Goal: Obtain resource: Download file/media

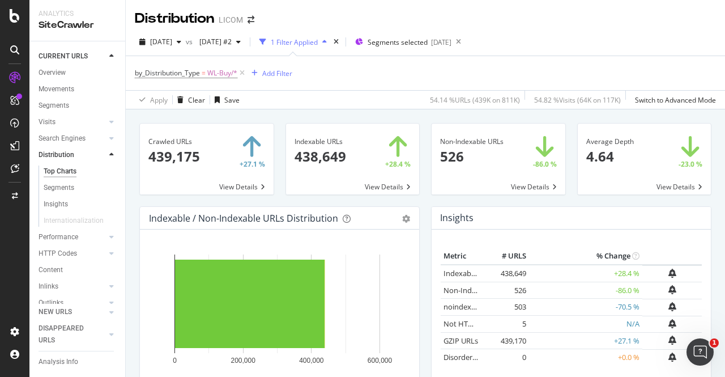
scroll to position [310, 0]
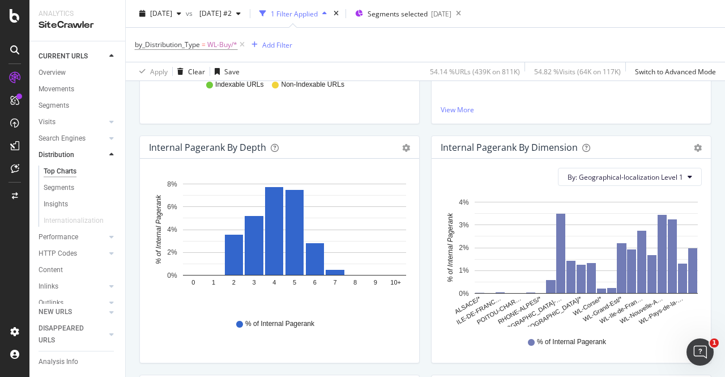
click at [490, 36] on div "by_Distribution_Type = WL-Buy/* Add Filter" at bounding box center [425, 45] width 581 height 34
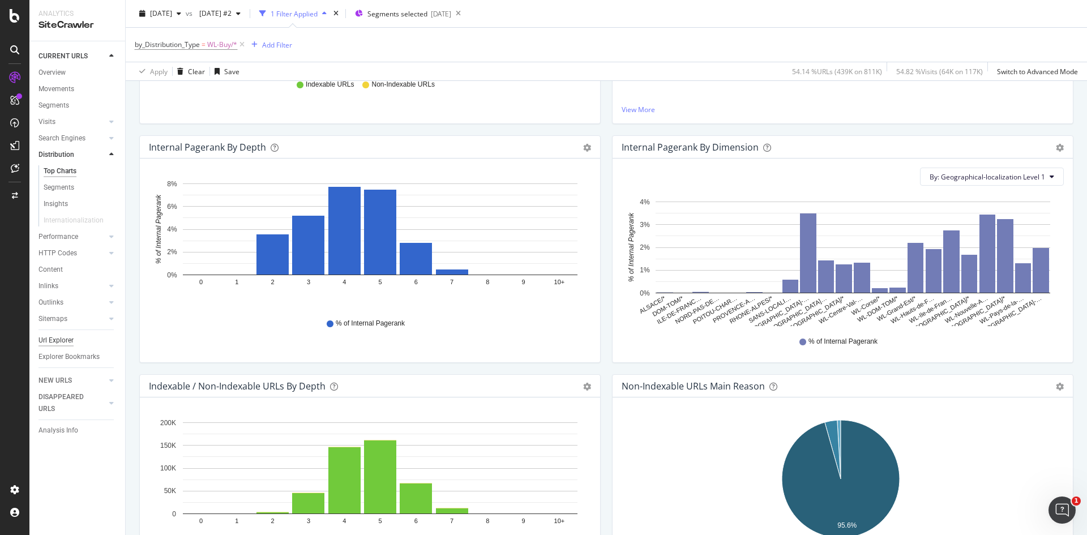
click at [51, 337] on div "Url Explorer" at bounding box center [56, 341] width 35 height 12
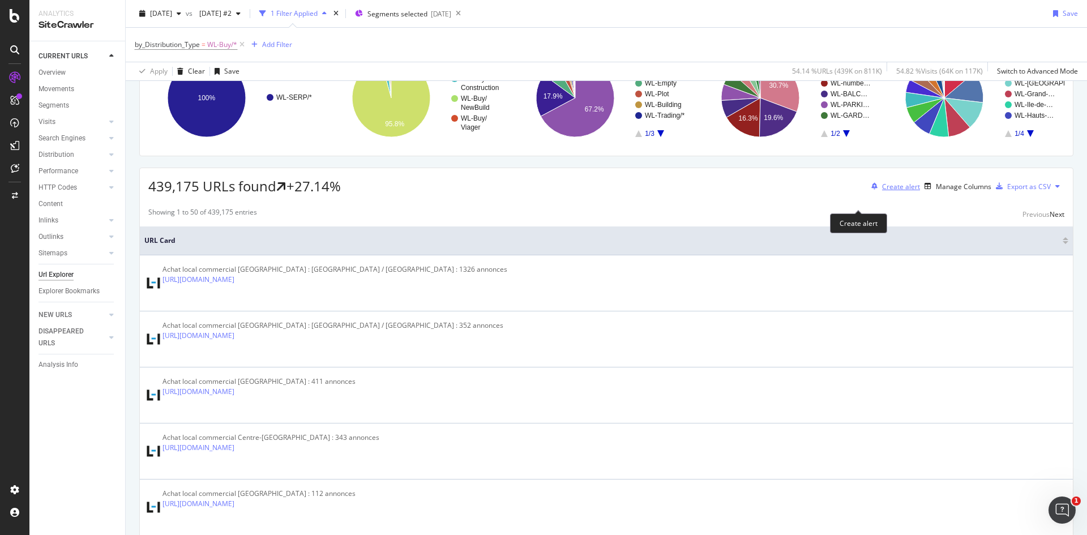
scroll to position [102, 0]
click at [724, 191] on div "Manage Columns" at bounding box center [963, 186] width 55 height 10
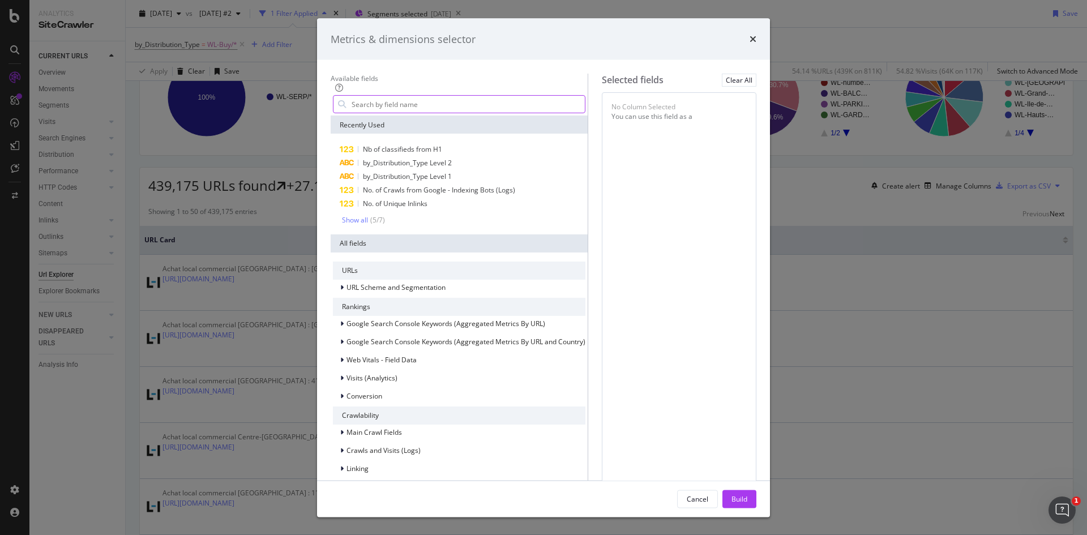
click at [369, 113] on input "modal" at bounding box center [467, 104] width 234 height 17
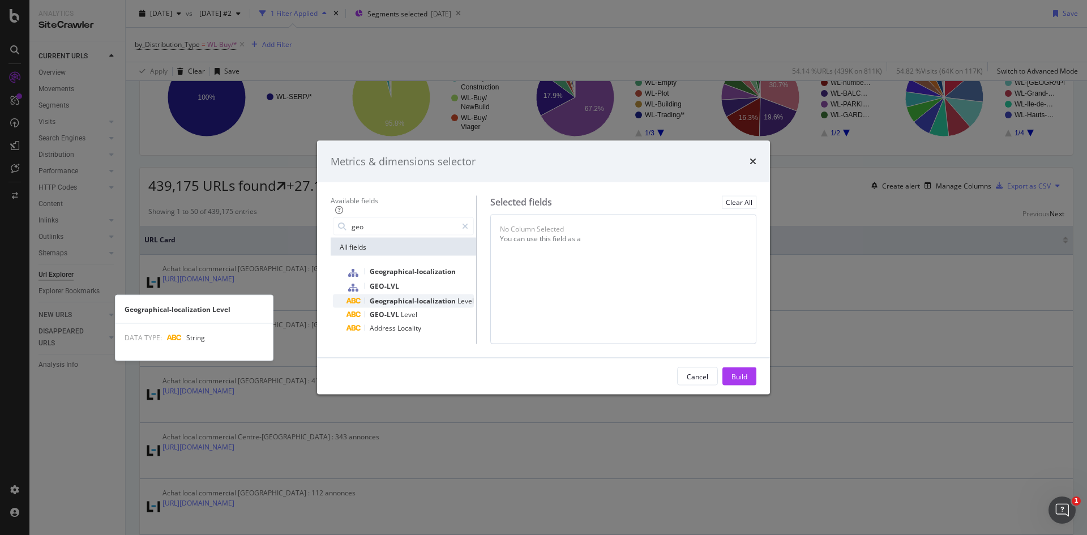
type input "geo"
click at [384, 296] on span "Geographical-localization" at bounding box center [414, 301] width 88 height 10
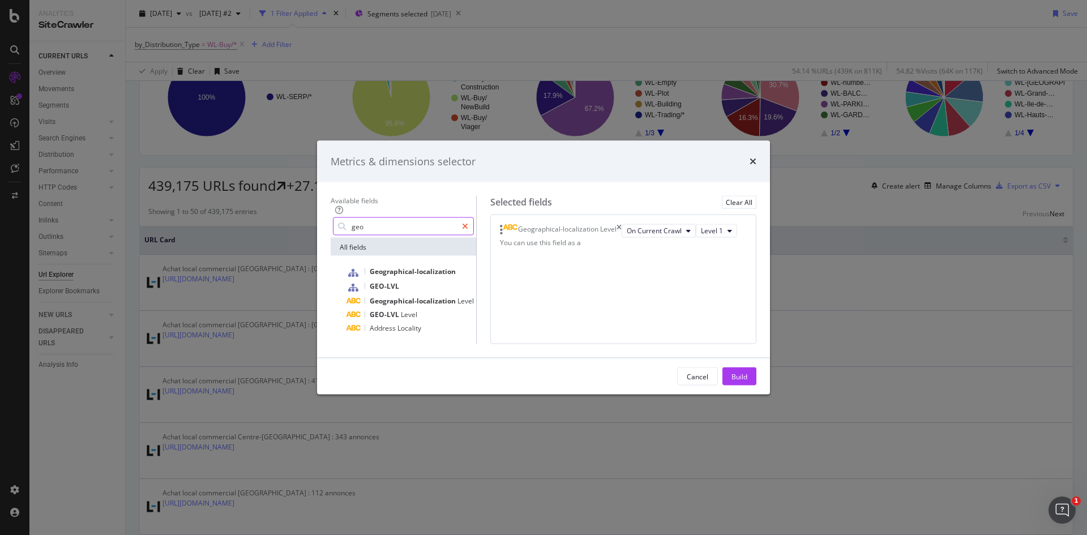
click at [468, 223] on icon "modal" at bounding box center [465, 227] width 6 height 8
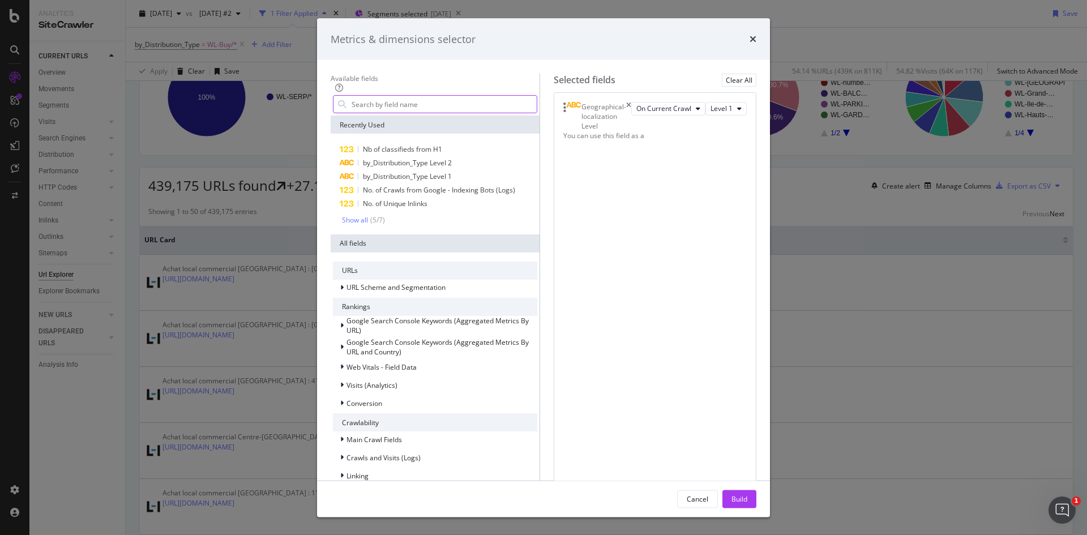
click at [454, 113] on input "modal" at bounding box center [443, 104] width 186 height 17
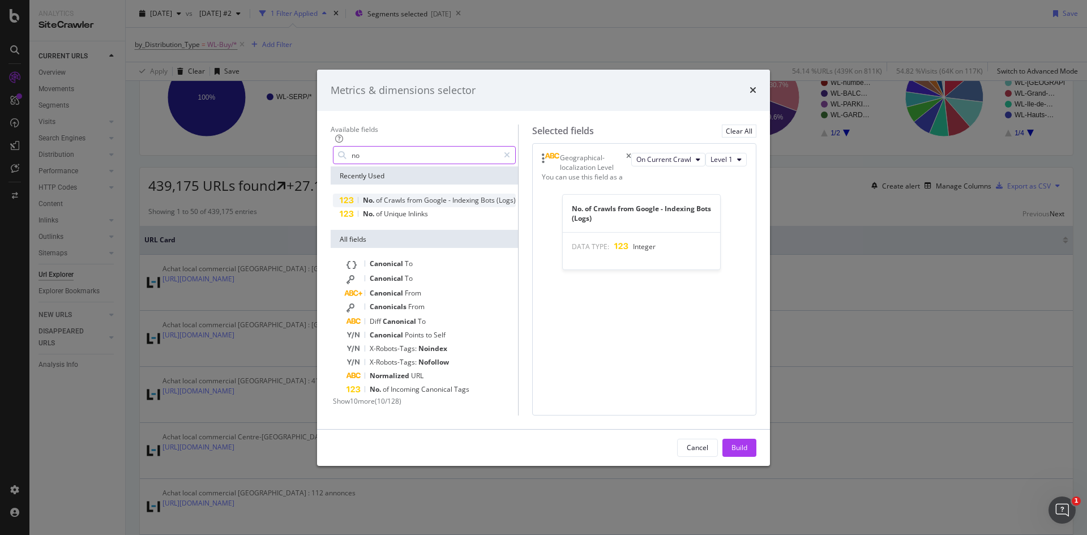
type input "no"
click at [384, 195] on span "Crawls" at bounding box center [395, 200] width 23 height 10
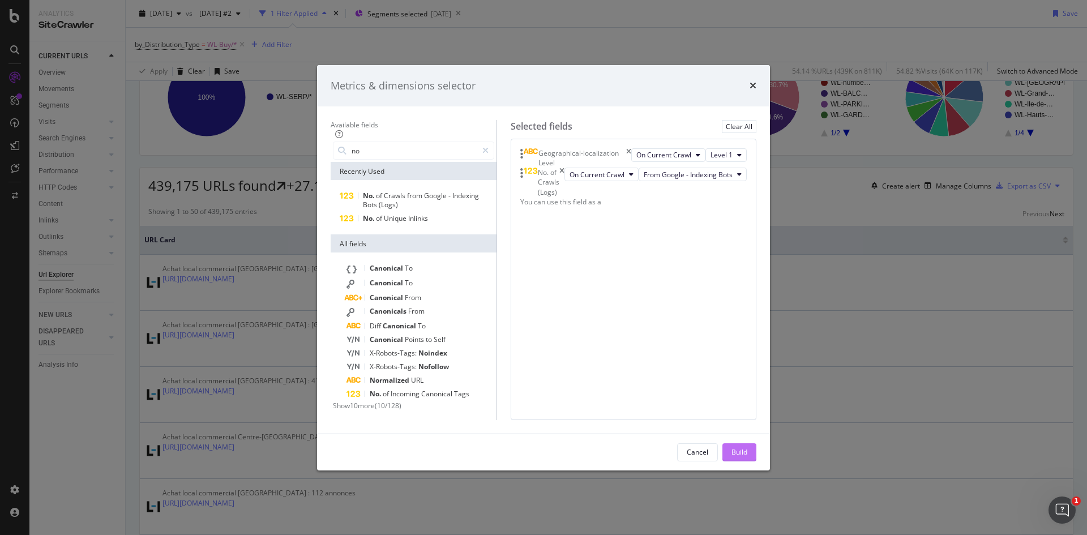
click at [724, 376] on div "Build" at bounding box center [740, 452] width 16 height 10
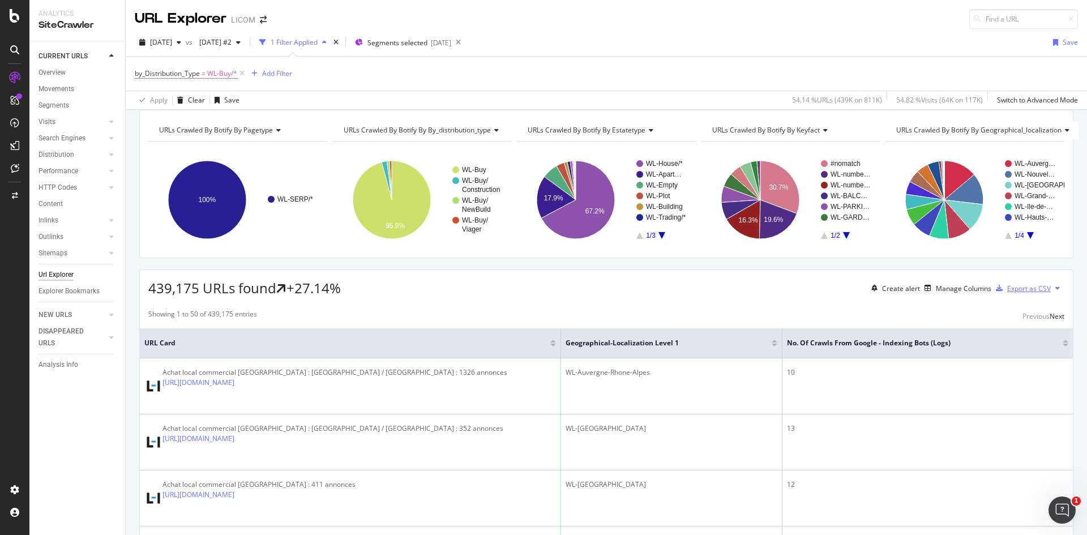
click at [724, 293] on div "Export as CSV" at bounding box center [1020, 288] width 59 height 17
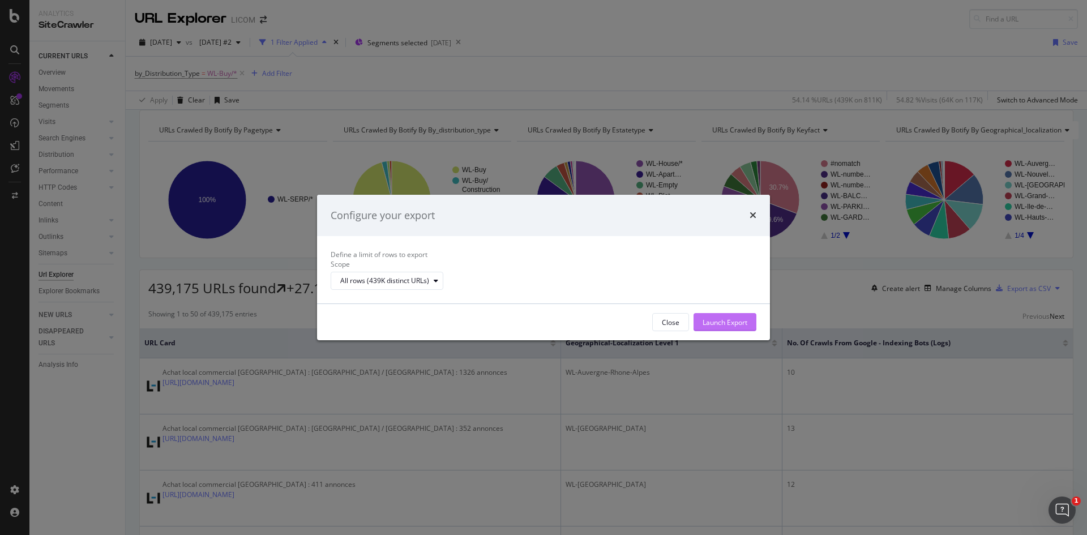
click at [724, 327] on div "Launch Export" at bounding box center [725, 323] width 45 height 10
